Goal: Obtain resource: Obtain resource

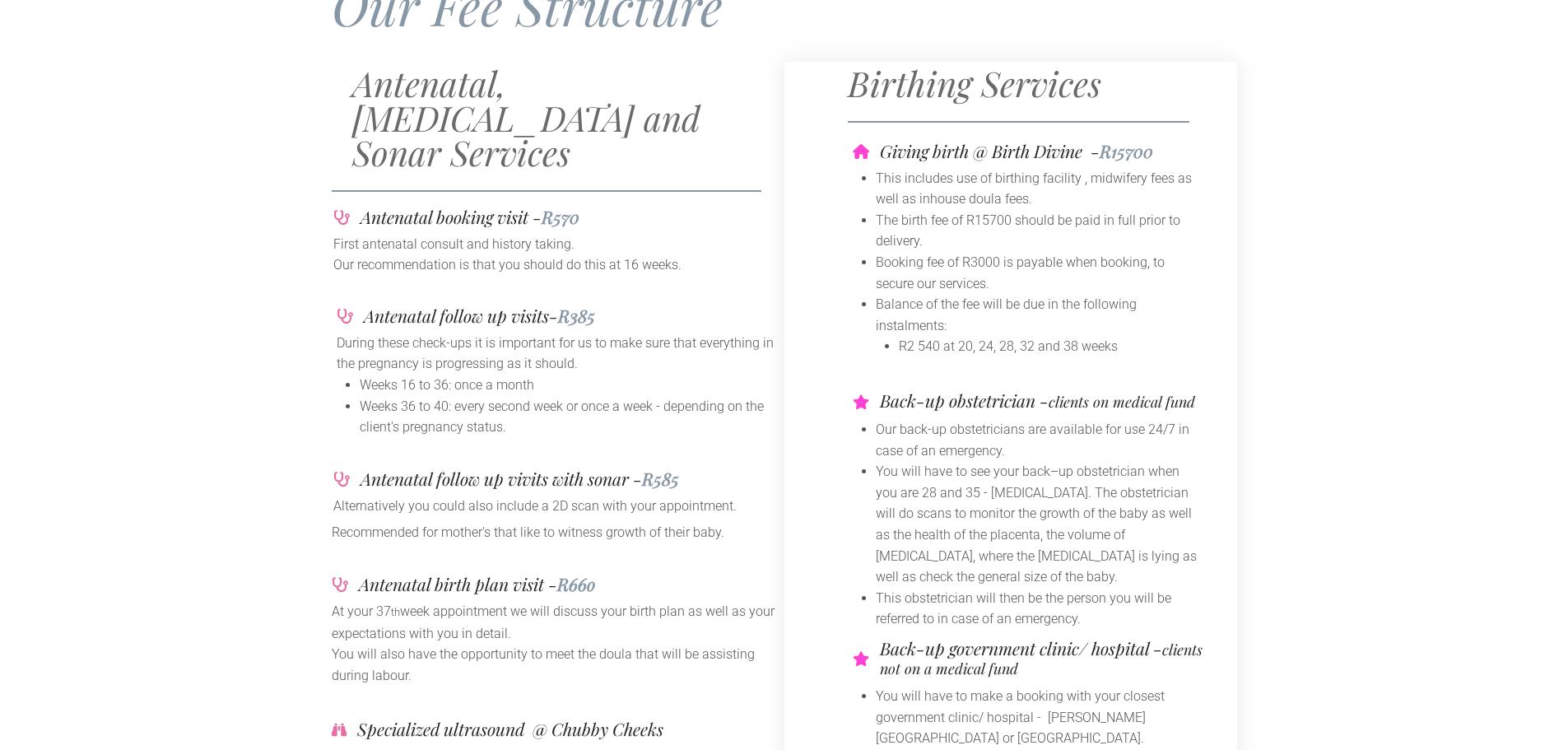
scroll to position [247, 0]
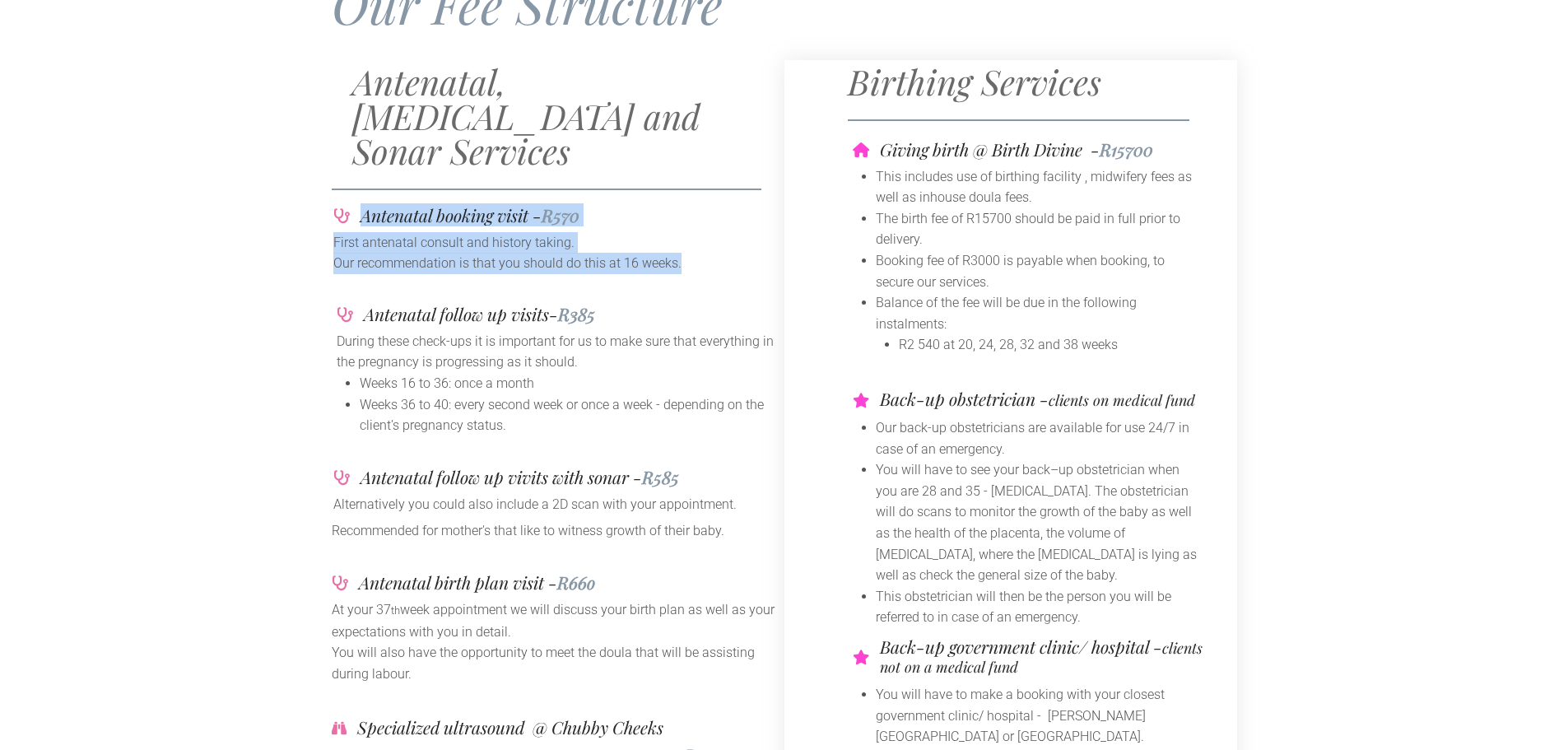
drag, startPoint x: 689, startPoint y: 229, endPoint x: 322, endPoint y: 176, distance: 370.8
click at [322, 176] on div "Antenatal, [MEDICAL_DATA] and Sonar Services Antenatal booking visit - R570 Fir…" at bounding box center [784, 538] width 1568 height 940
click at [477, 252] on p "Our recommendation is that you should do this at 16 weeks." at bounding box center [558, 262] width 450 height 21
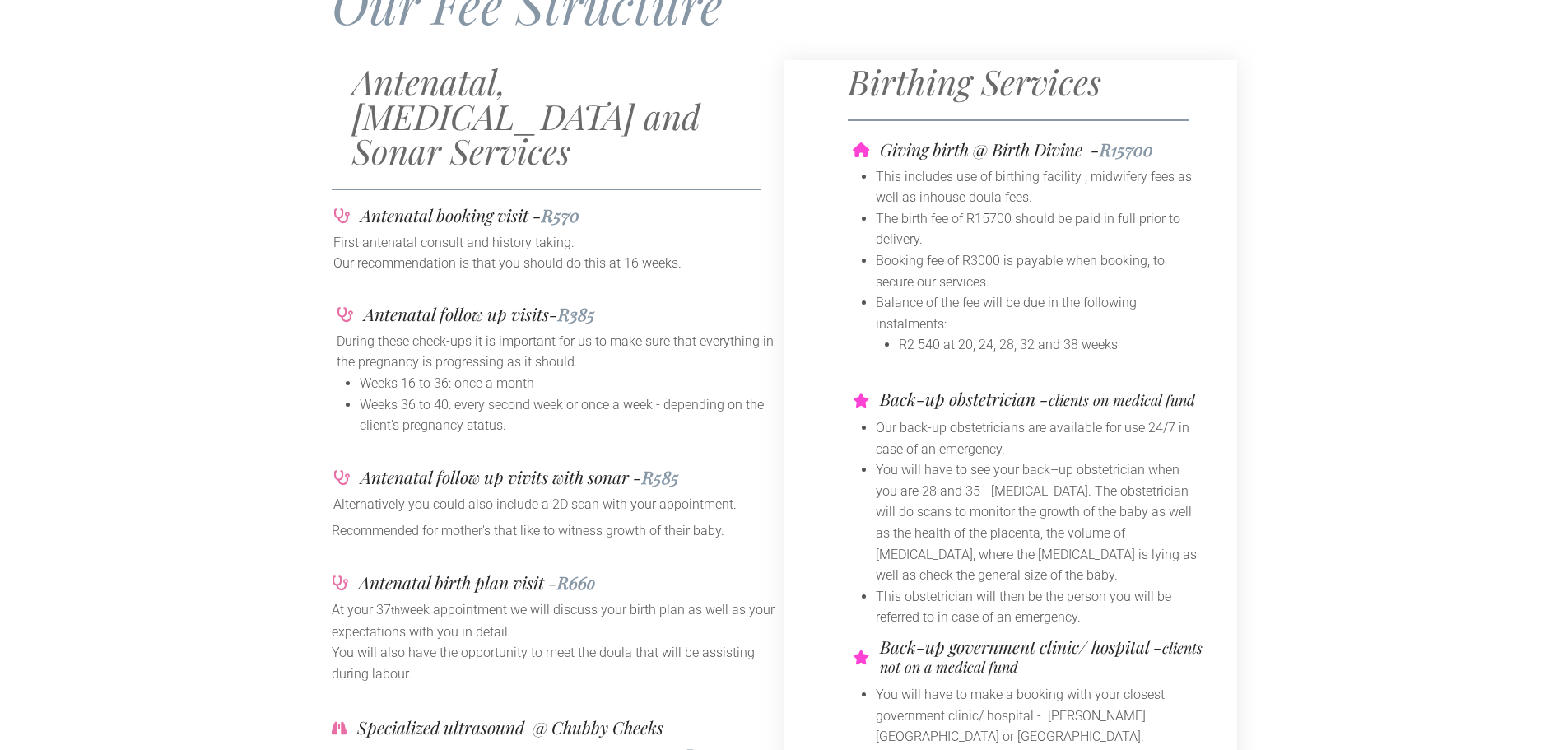
click at [659, 252] on p "Our recommendation is that you should do this at 16 weeks." at bounding box center [558, 262] width 450 height 21
drag, startPoint x: 600, startPoint y: 286, endPoint x: 575, endPoint y: 289, distance: 25.2
click at [575, 302] on span "R385" at bounding box center [576, 313] width 37 height 23
drag, startPoint x: 542, startPoint y: 383, endPoint x: 430, endPoint y: 391, distance: 112.3
click at [537, 394] on li "Weeks 36 to 40: every second week or once a week - depending on the client's pr…" at bounding box center [569, 415] width 419 height 42
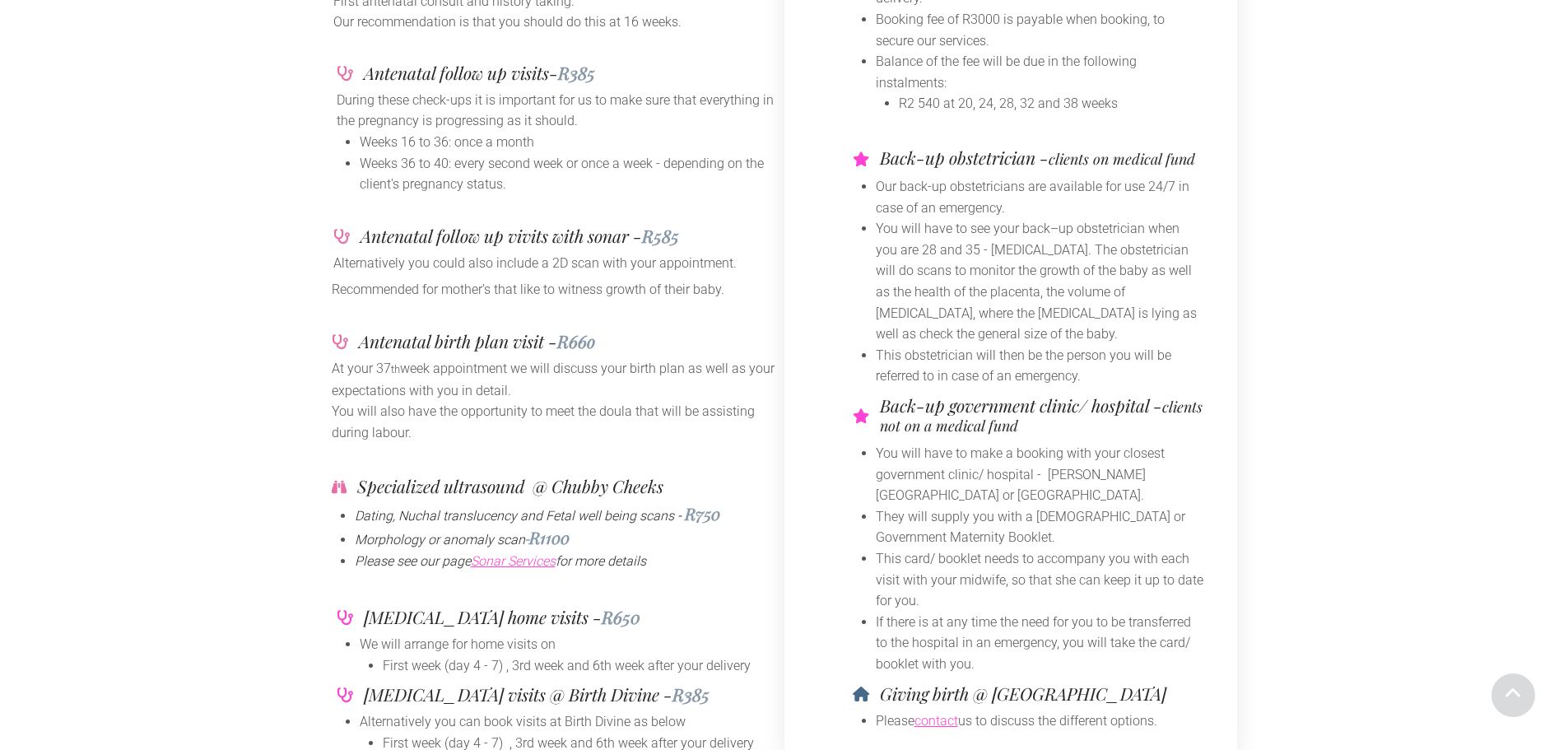
scroll to position [494, 0]
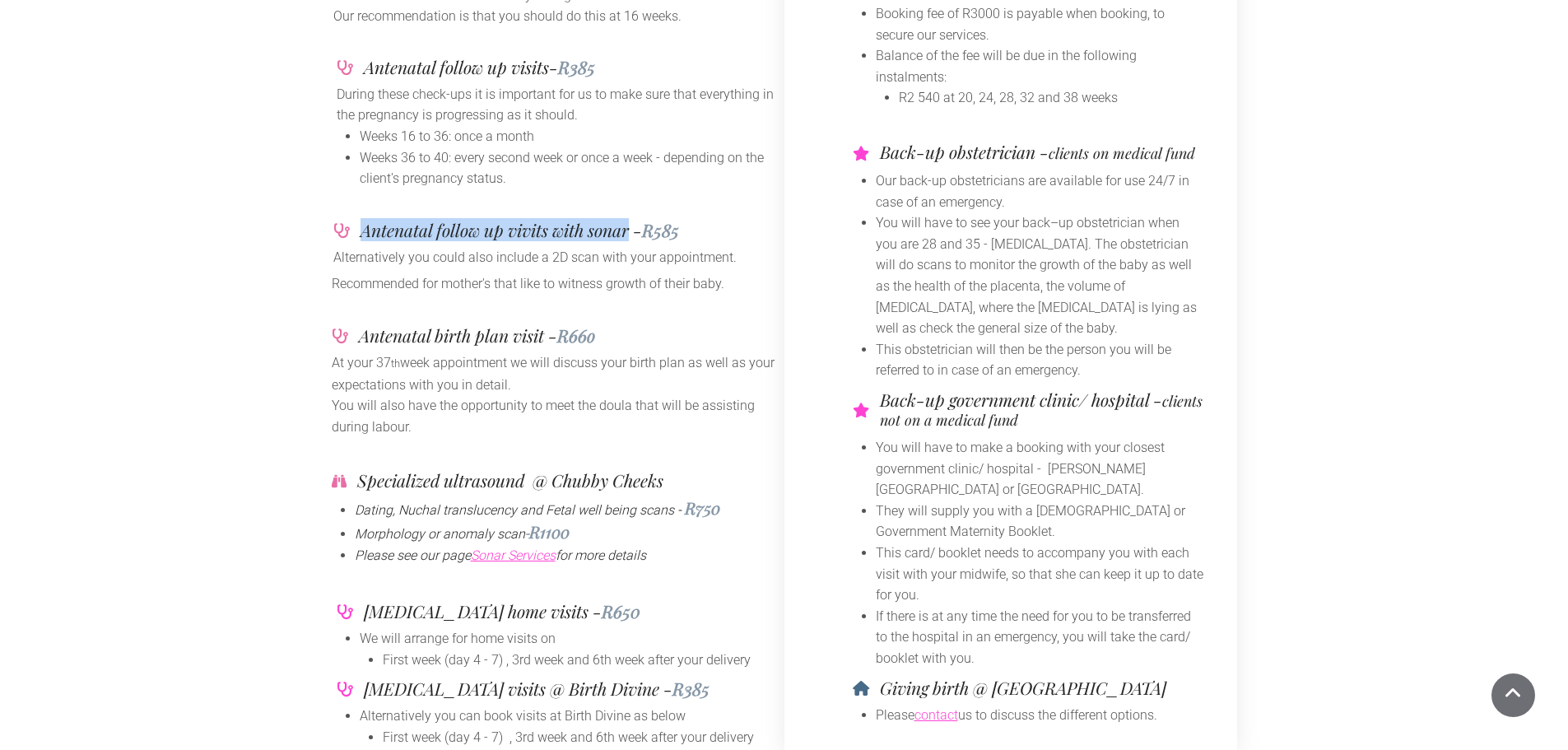
drag, startPoint x: 357, startPoint y: 196, endPoint x: 613, endPoint y: 207, distance: 256.2
click at [634, 221] on div "Antenatal follow up vivits with sonar - R585" at bounding box center [558, 229] width 450 height 17
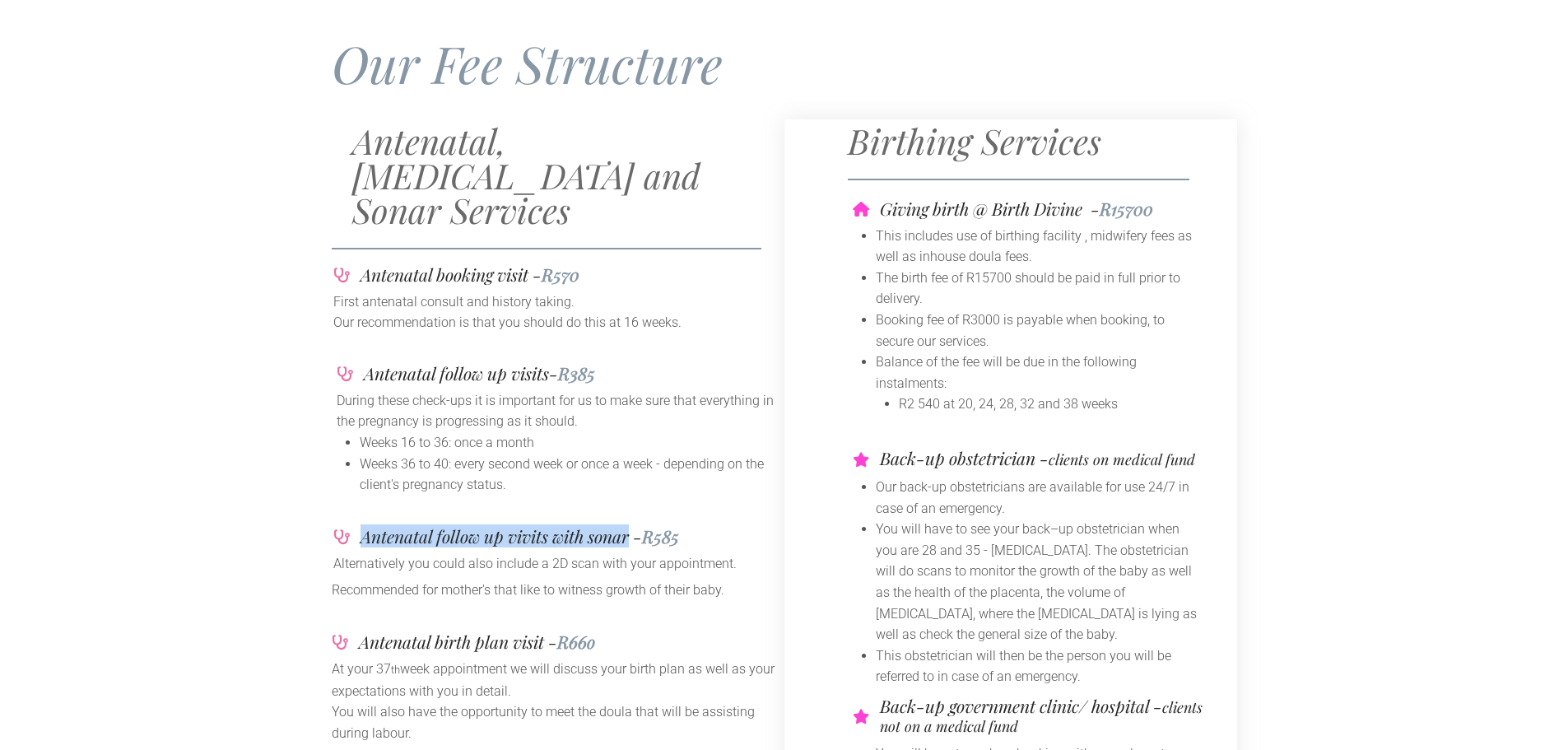
scroll to position [143, 0]
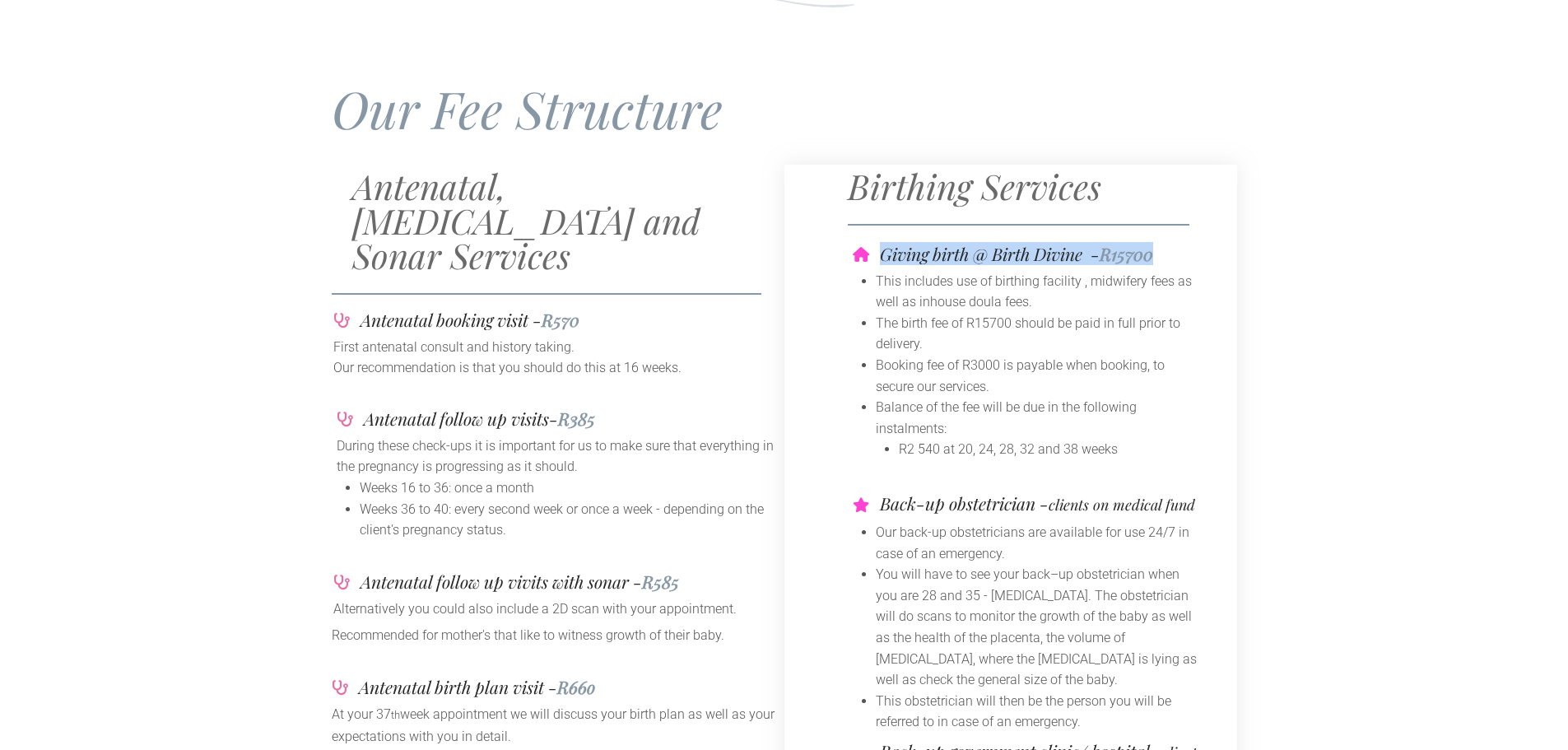
drag, startPoint x: 871, startPoint y: 253, endPoint x: 1158, endPoint y: 256, distance: 287.0
click at [1158, 256] on div "Giving birth @ Birth Divine - R15700" at bounding box center [1029, 254] width 352 height 17
click at [1030, 298] on li "This includes use of birthing facility , midwifery fees as well as inhouse doul…" at bounding box center [1040, 292] width 328 height 42
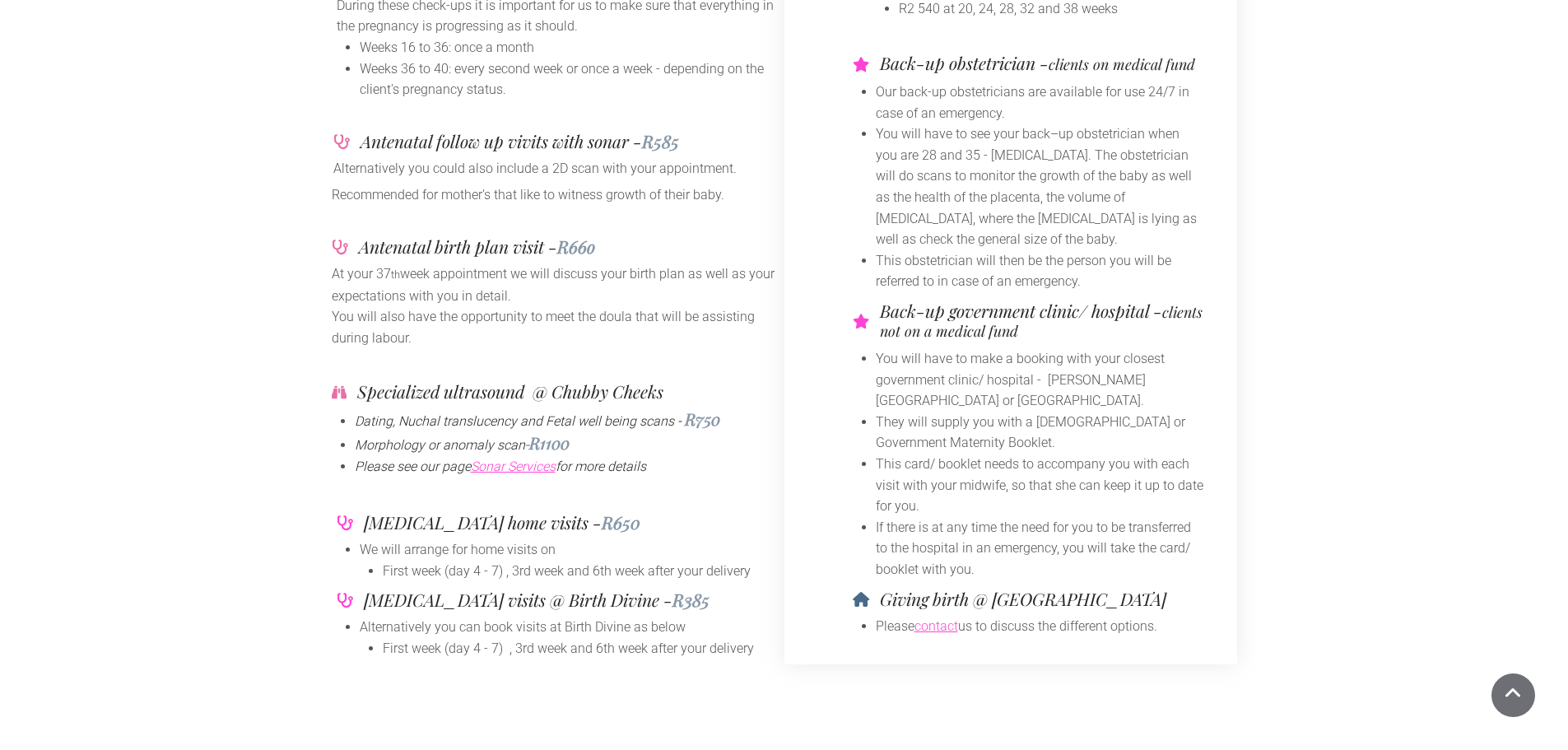
scroll to position [554, 0]
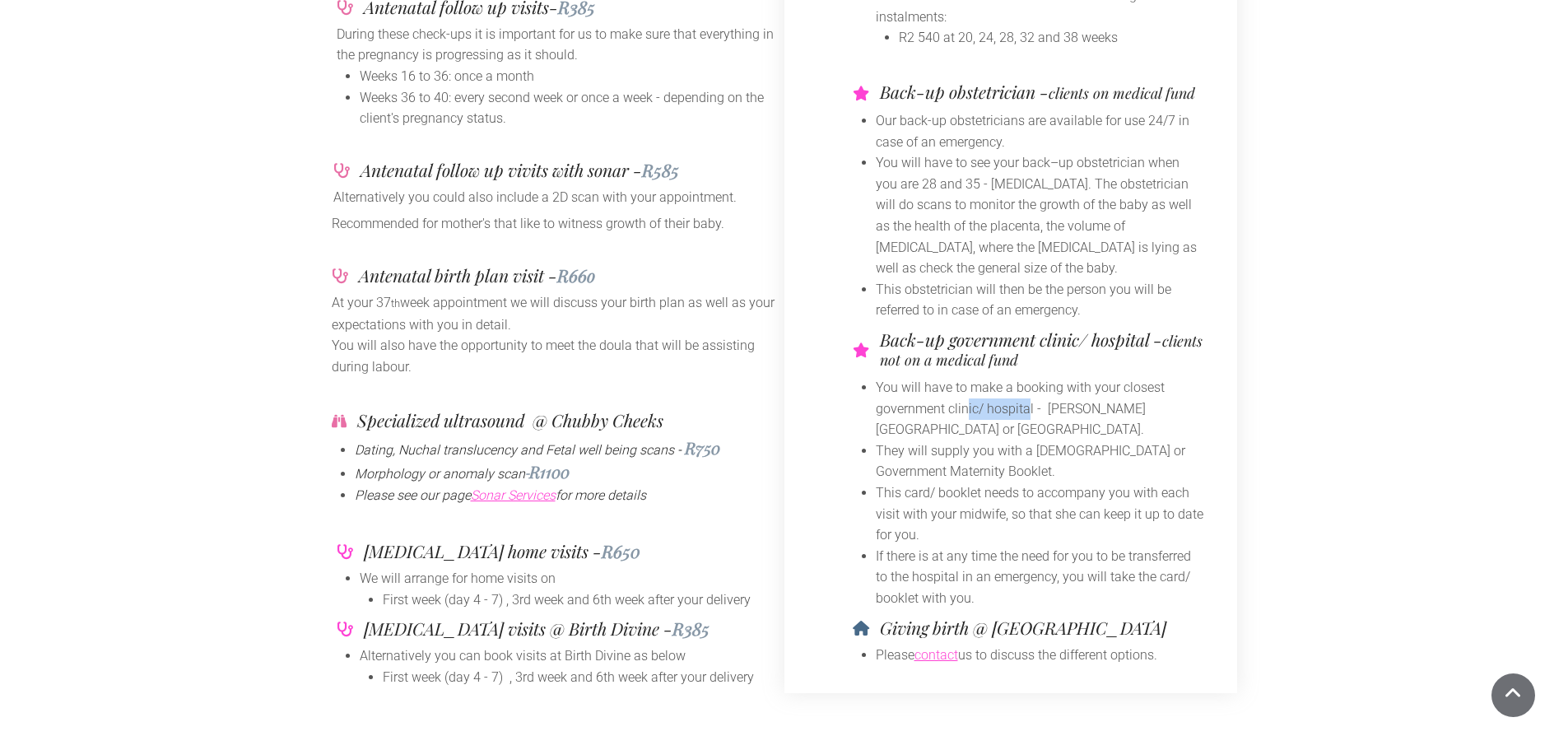
drag, startPoint x: 1030, startPoint y: 406, endPoint x: 965, endPoint y: 408, distance: 65.0
click at [965, 408] on li "You will have to make a booking with your closest government clinic/ hospital -…" at bounding box center [1040, 408] width 328 height 63
drag, startPoint x: 995, startPoint y: 416, endPoint x: 1014, endPoint y: 419, distance: 19.2
click at [998, 418] on li "You will have to make a booking with your closest government clinic/ hospital -…" at bounding box center [1040, 408] width 328 height 63
click at [1057, 418] on li "You will have to make a booking with your closest government clinic/ hospital -…" at bounding box center [1040, 408] width 328 height 63
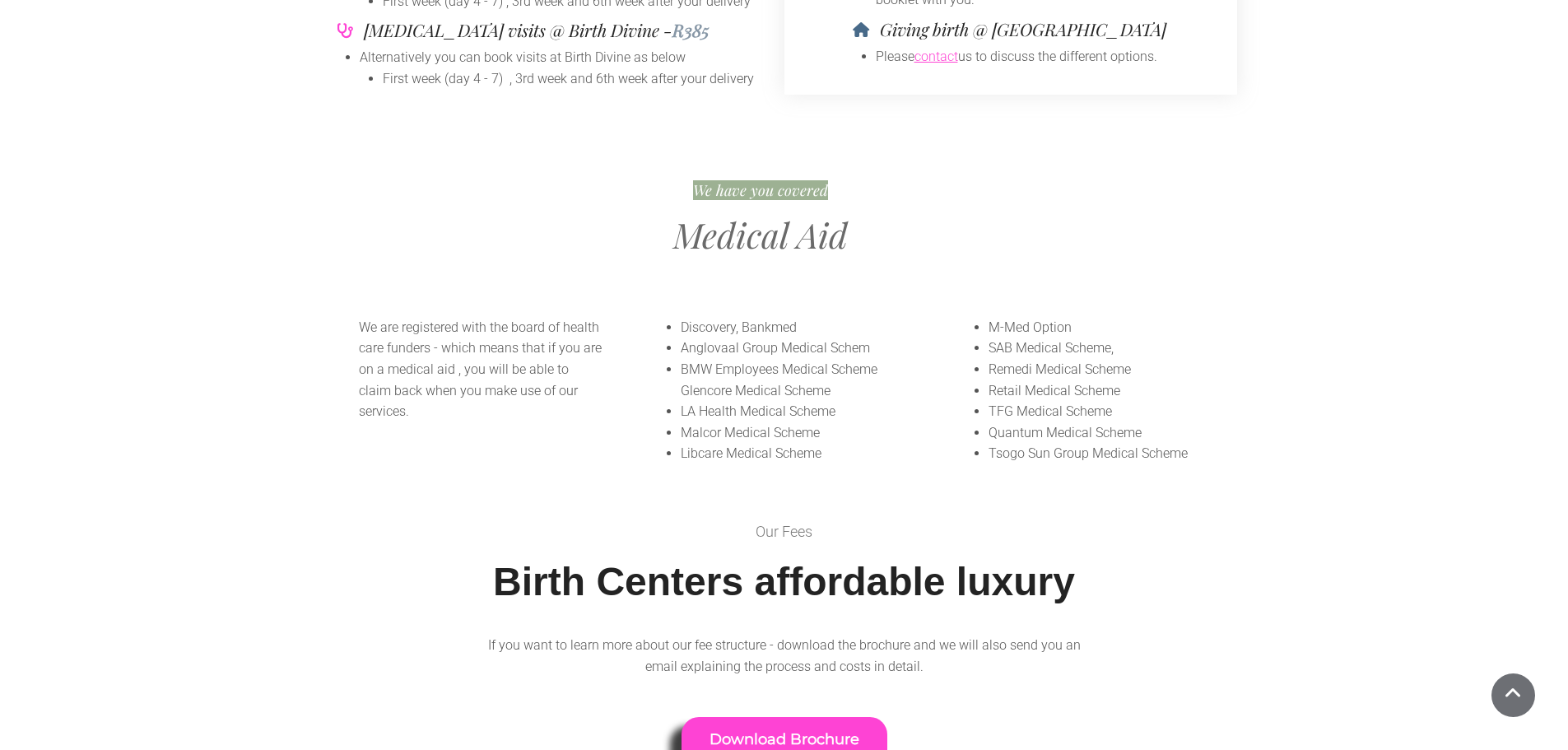
scroll to position [1563, 0]
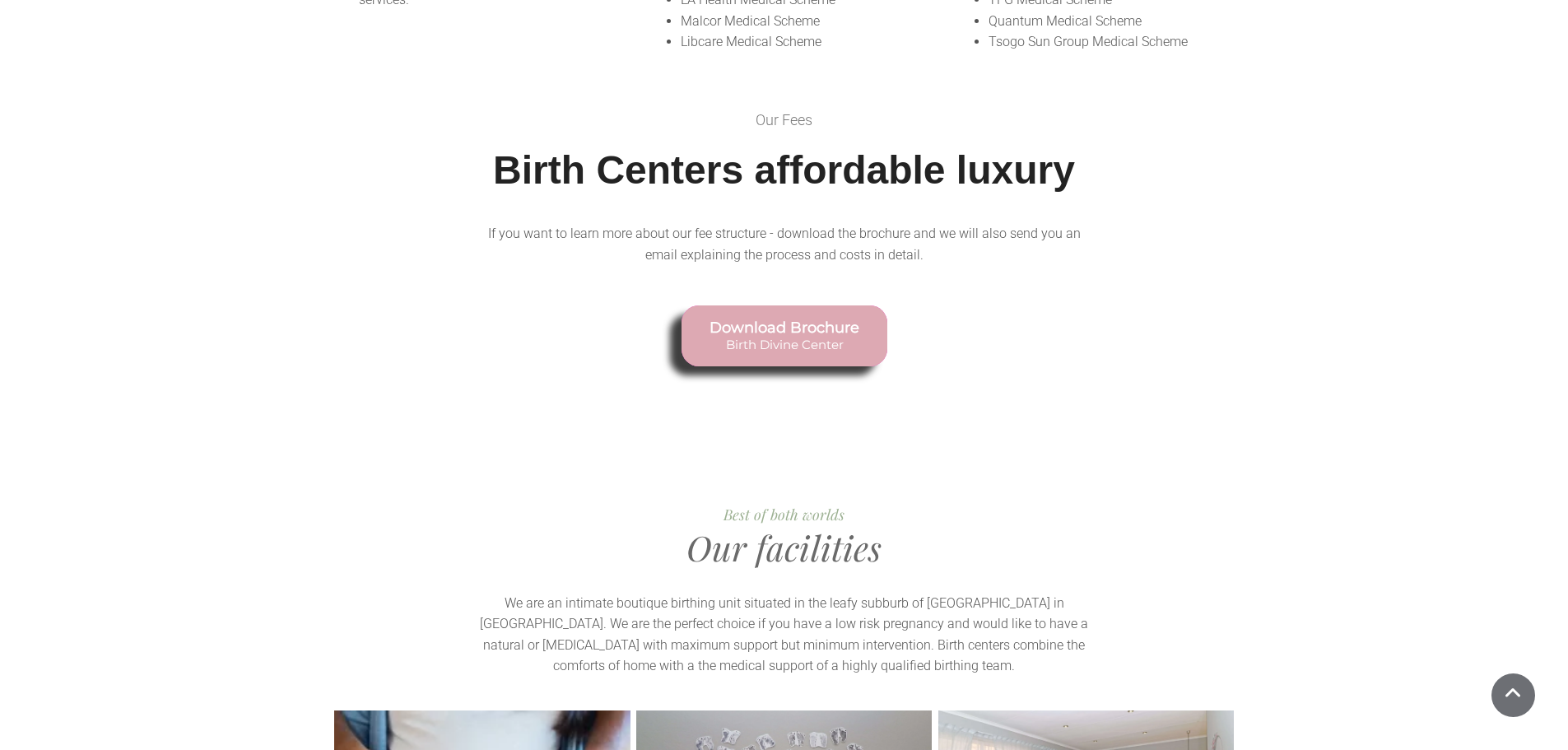
click at [769, 305] on link "Download Brochure Birth Divine Center" at bounding box center [785, 336] width 206 height 61
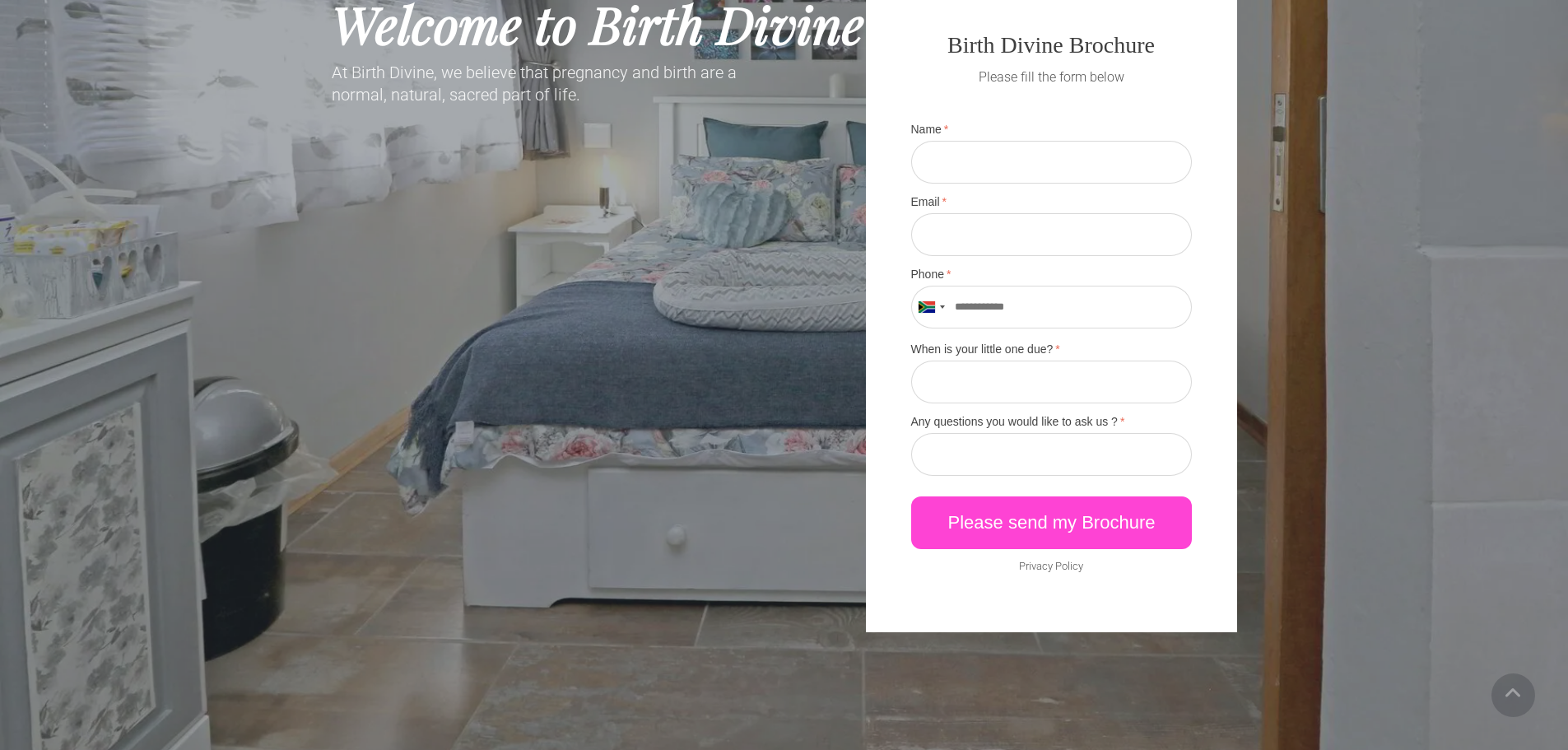
scroll to position [246, 0]
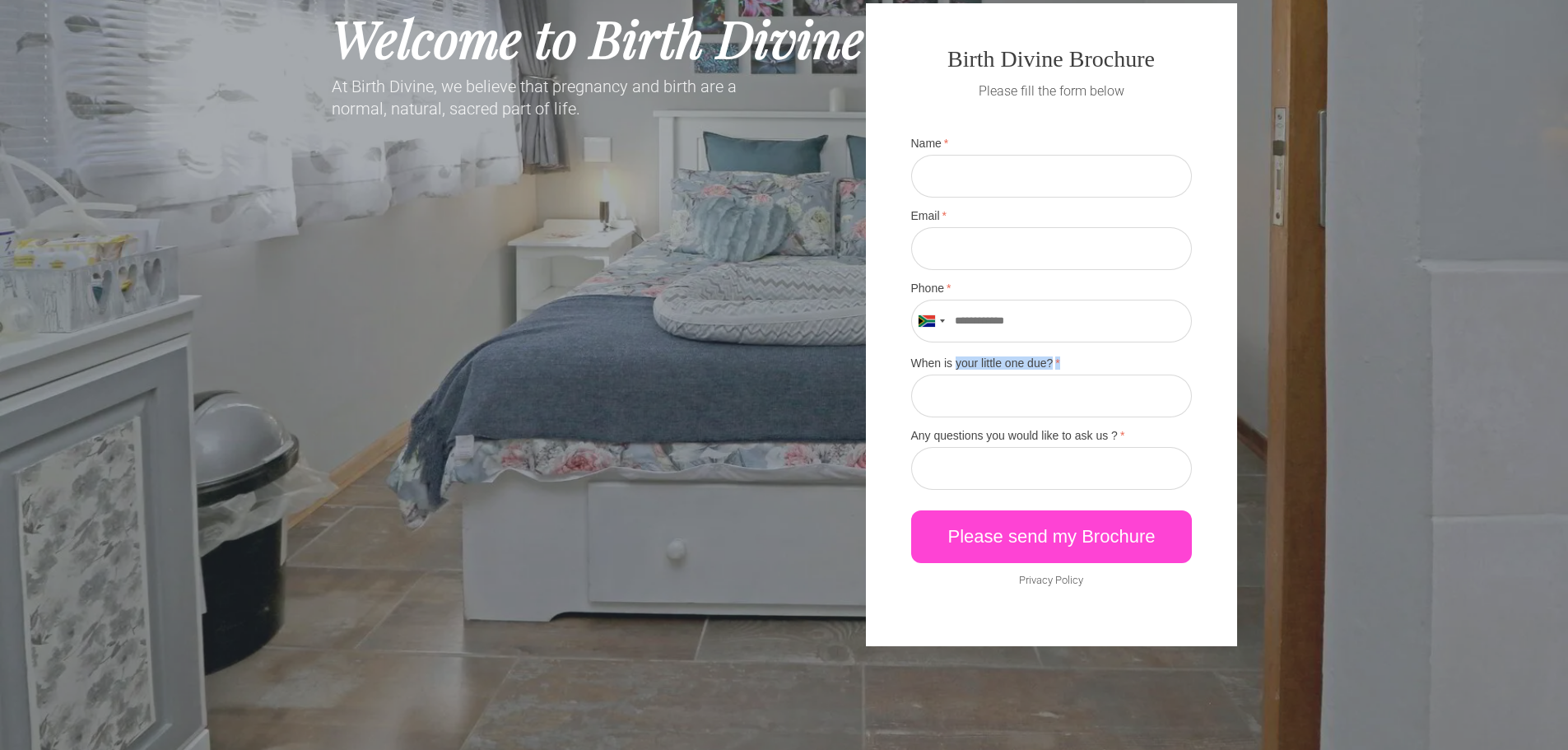
drag, startPoint x: 961, startPoint y: 371, endPoint x: 1057, endPoint y: 365, distance: 96.2
click at [1057, 365] on span "When is your little one due? *" at bounding box center [1052, 363] width 281 height 12
drag, startPoint x: 923, startPoint y: 445, endPoint x: 1122, endPoint y: 438, distance: 199.1
click at [1122, 438] on div "Any questions you would like to ask us ? * Required field!" at bounding box center [1052, 459] width 281 height 60
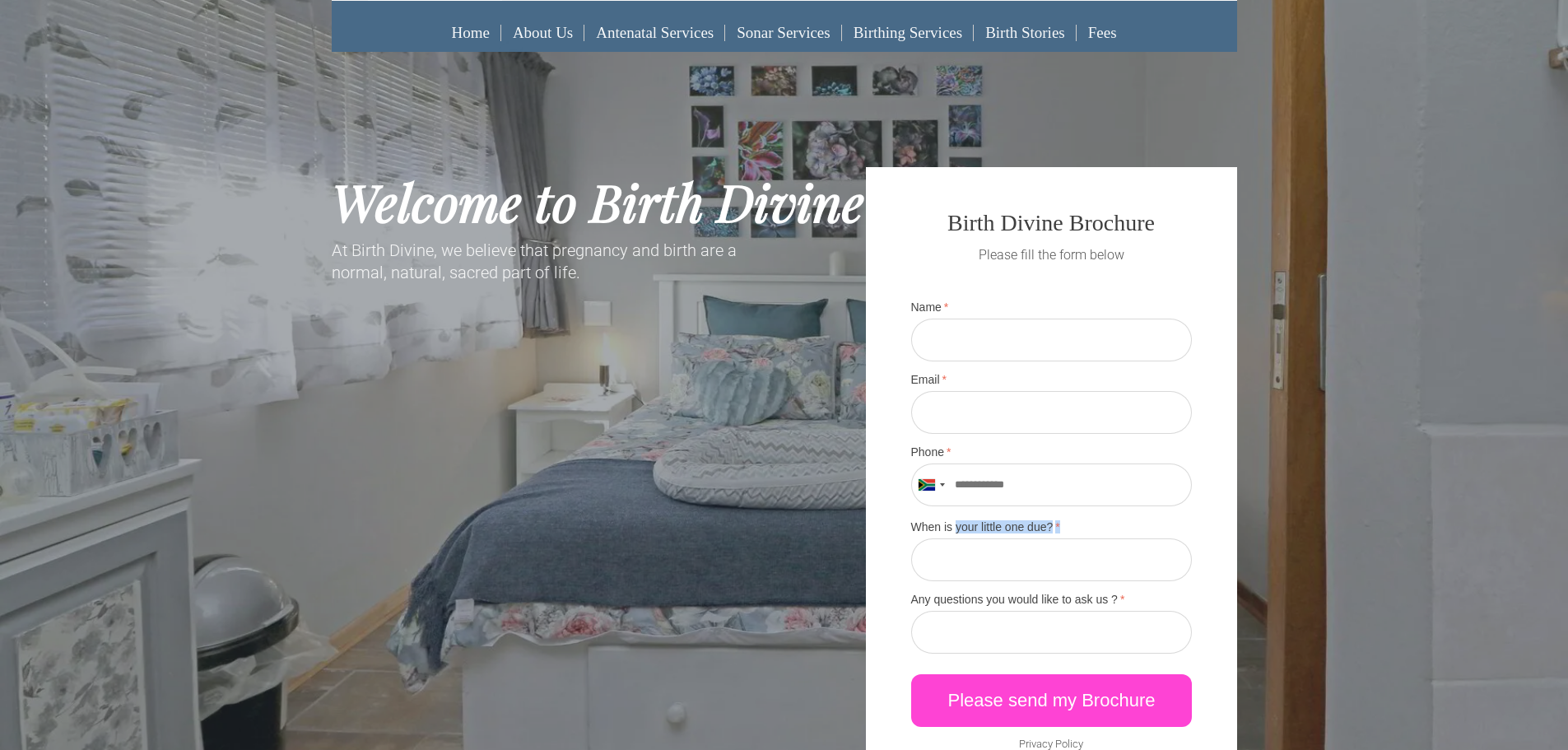
scroll to position [0, 0]
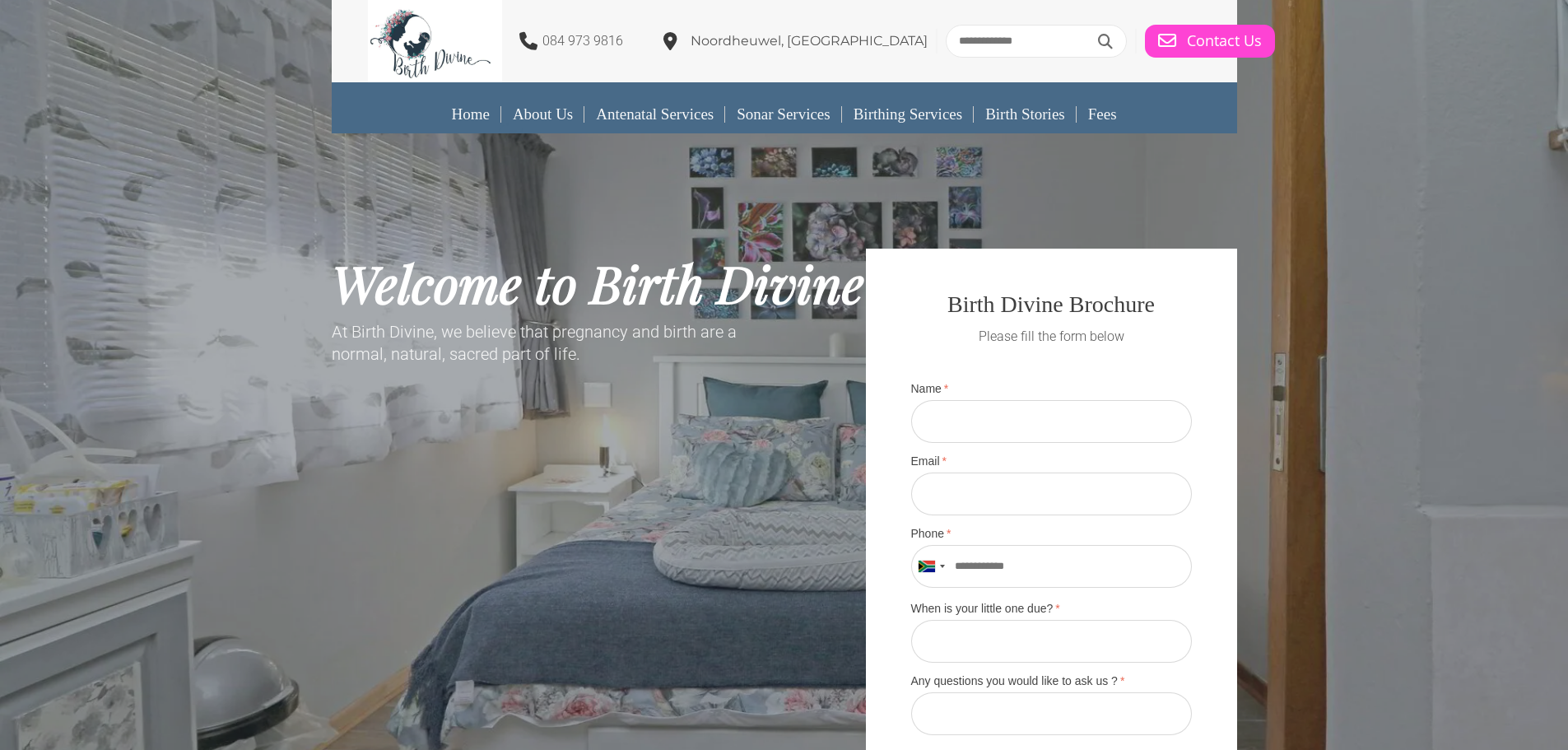
click at [516, 254] on span "Welcome to Birth Divine" at bounding box center [597, 283] width 533 height 68
